Goal: Consume media (video, audio)

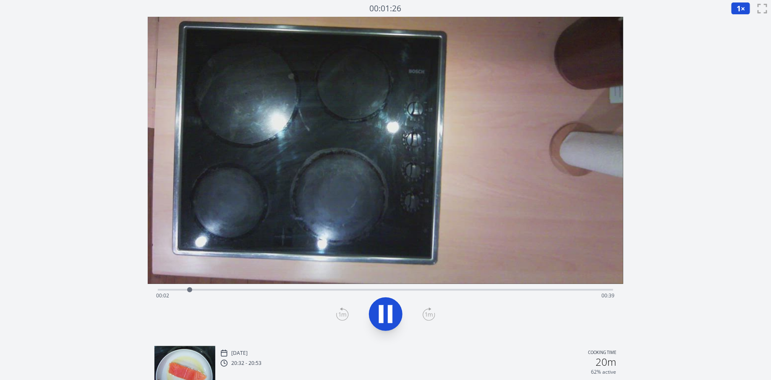
click at [327, 293] on div "Time elapsed: 00:02 Time remaining: 00:39" at bounding box center [385, 295] width 459 height 13
click at [350, 285] on div "Time elapsed: 00:15 Time remaining: 00:26" at bounding box center [385, 289] width 455 height 10
click at [312, 287] on div "Time elapsed: 00:18 Time remaining: 00:24" at bounding box center [385, 289] width 455 height 10
click at [290, 290] on div "Time elapsed: 00:14 Time remaining: 00:27" at bounding box center [385, 295] width 459 height 13
click at [279, 288] on div "Time elapsed: 00:12 Time remaining: 00:30" at bounding box center [385, 289] width 455 height 10
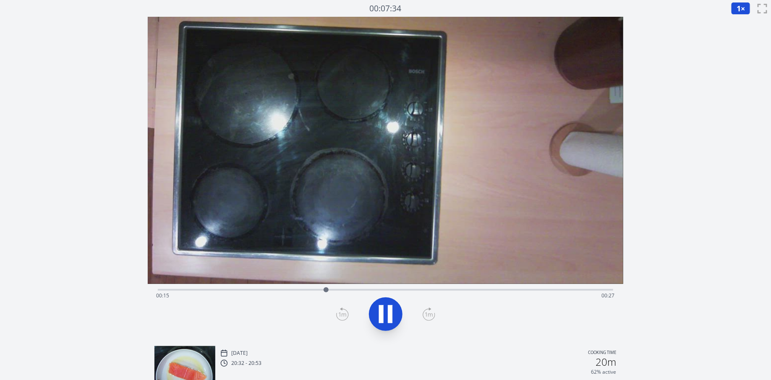
click at [319, 295] on div "Time elapsed: 00:15 Time remaining: 00:27" at bounding box center [385, 295] width 459 height 13
click at [301, 288] on div "Time elapsed: 00:14 Time remaining: 00:27" at bounding box center [385, 289] width 455 height 10
click at [740, 8] on span "1" at bounding box center [739, 8] width 4 height 10
click at [739, 17] on li "0.25×" at bounding box center [743, 19] width 24 height 13
click at [286, 289] on div "Time elapsed: 00:14 Time remaining: 00:27" at bounding box center [385, 295] width 459 height 13
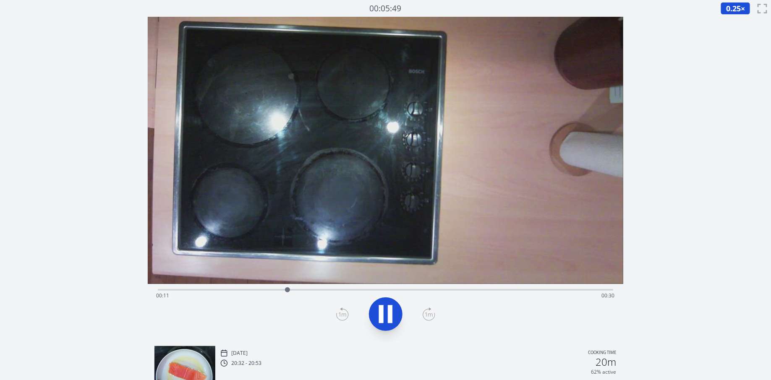
click at [299, 289] on div "Time elapsed: 00:11 Time remaining: 00:30" at bounding box center [385, 295] width 459 height 13
click at [295, 289] on div at bounding box center [299, 290] width 13 height 13
click at [288, 288] on div "Time elapsed: 00:12 Time remaining: 00:29" at bounding box center [385, 289] width 455 height 10
click at [282, 287] on div "Time elapsed: 00:12 Time remaining: 00:30" at bounding box center [385, 289] width 455 height 10
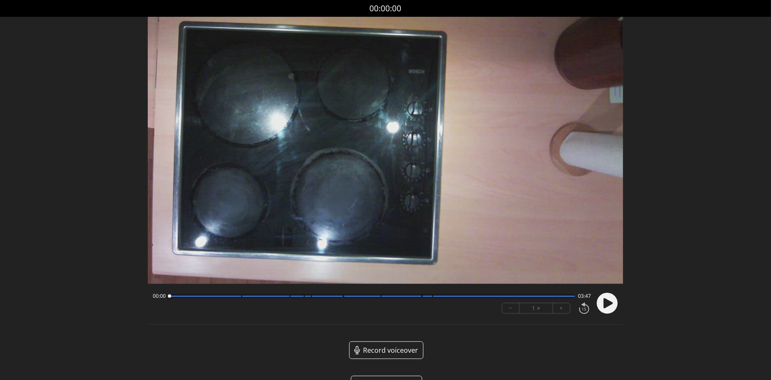
scroll to position [26, 0]
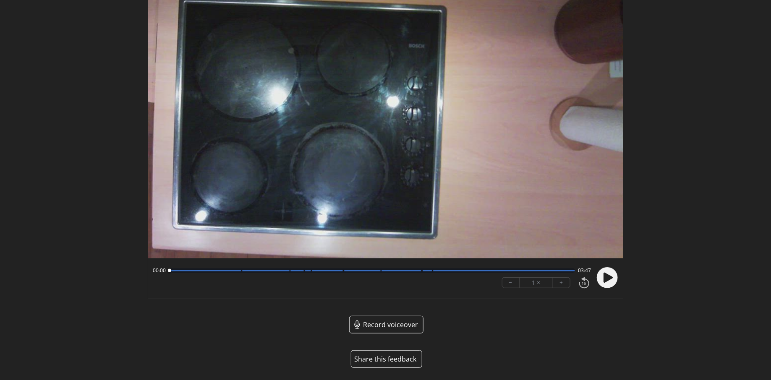
click at [381, 358] on button "Share this feedback" at bounding box center [386, 359] width 71 height 18
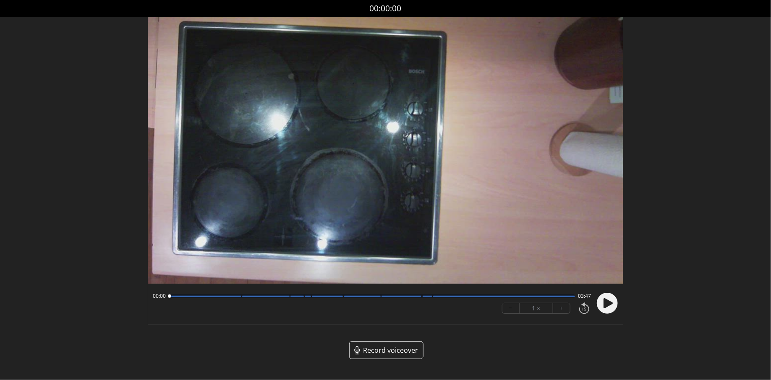
click at [617, 301] on circle at bounding box center [607, 303] width 21 height 21
click at [240, 298] on div at bounding box center [372, 296] width 406 height 4
click at [286, 298] on div at bounding box center [372, 296] width 406 height 4
click at [393, 195] on video at bounding box center [386, 150] width 476 height 267
